Goal: Transaction & Acquisition: Purchase product/service

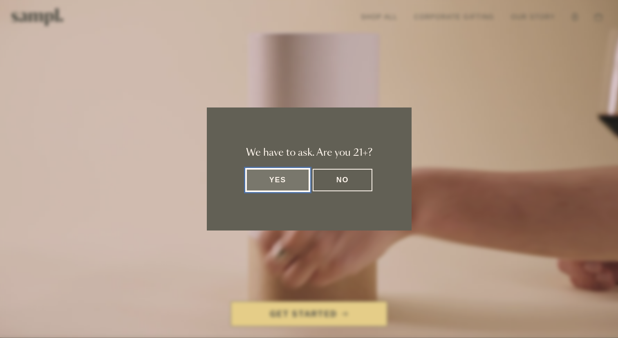
click at [290, 182] on button "Yes" at bounding box center [278, 180] width 64 height 22
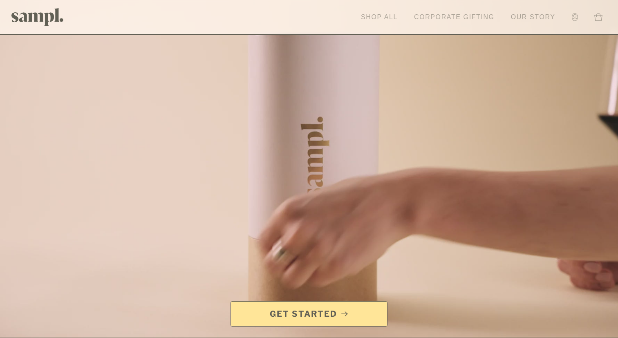
click at [377, 21] on link "Shop All" at bounding box center [379, 17] width 45 height 18
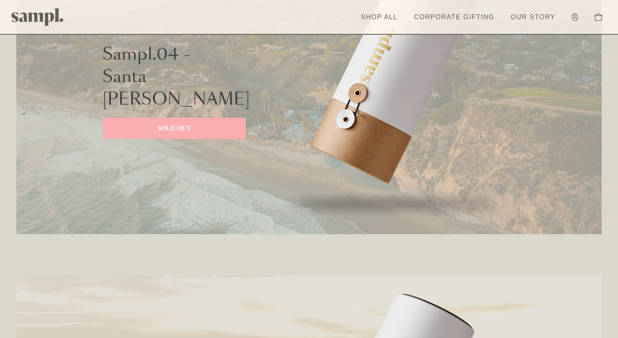
scroll to position [1219, 0]
